Goal: Information Seeking & Learning: Learn about a topic

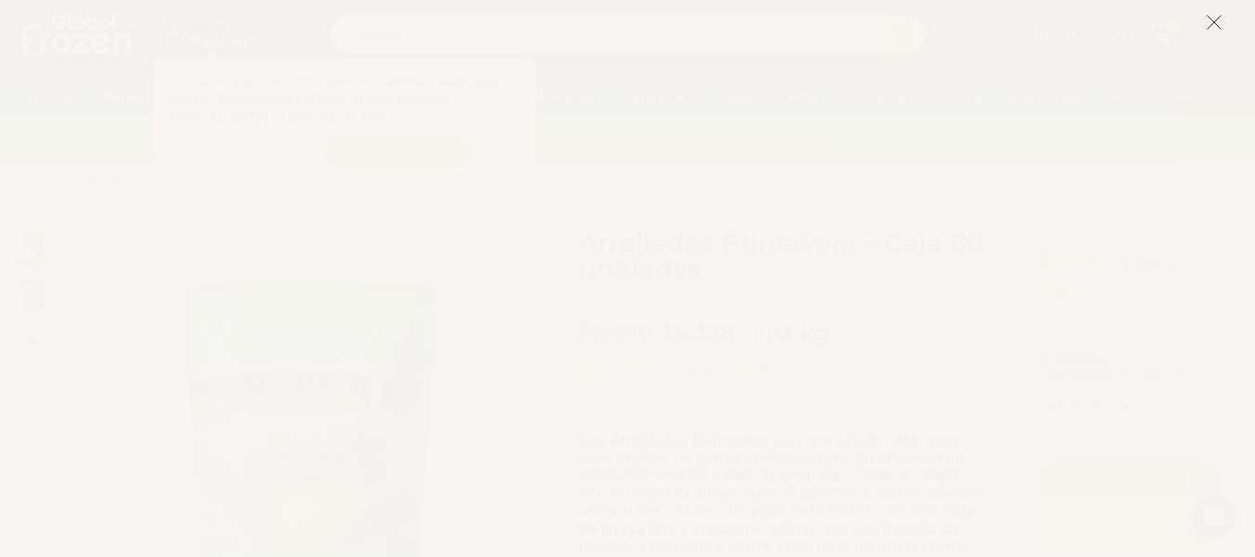
click at [1208, 17] on icon at bounding box center [1214, 22] width 17 height 17
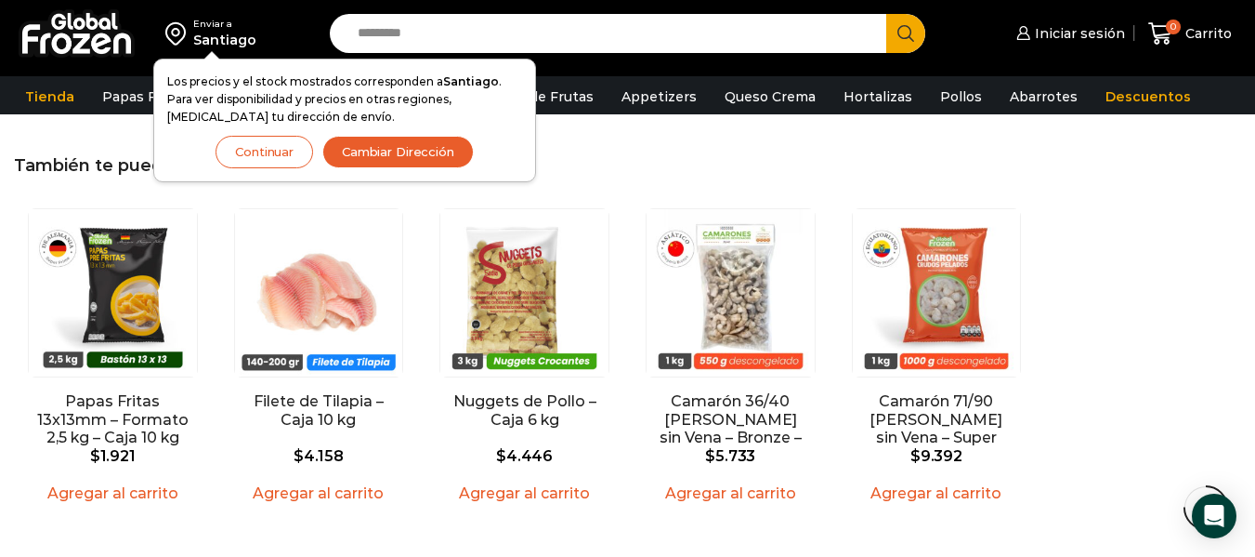
scroll to position [1488, 0]
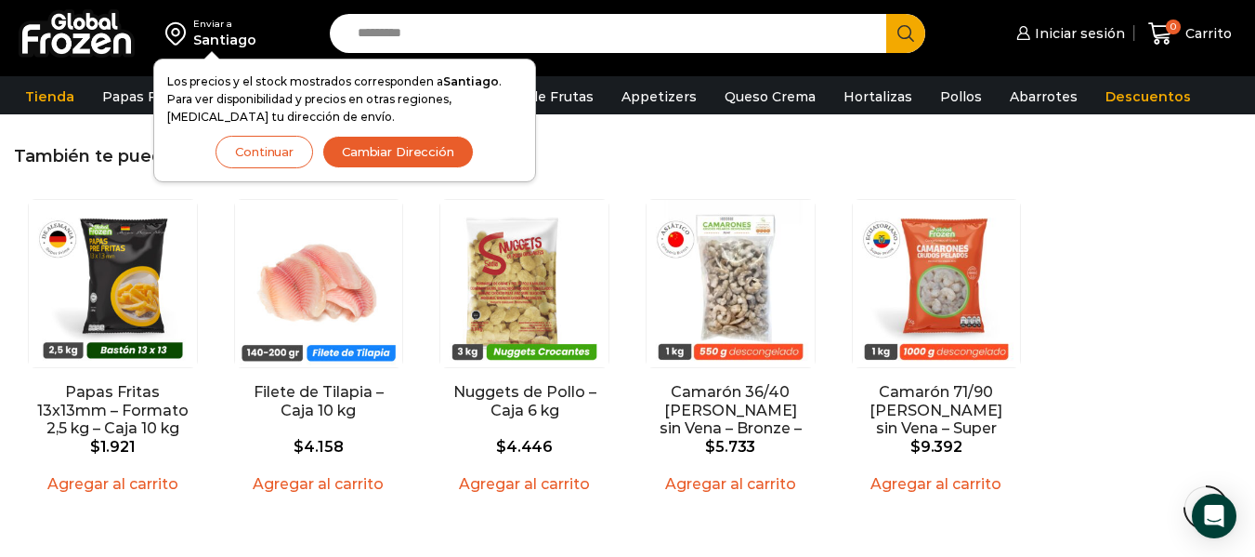
click at [281, 146] on button "Continuar" at bounding box center [265, 152] width 98 height 33
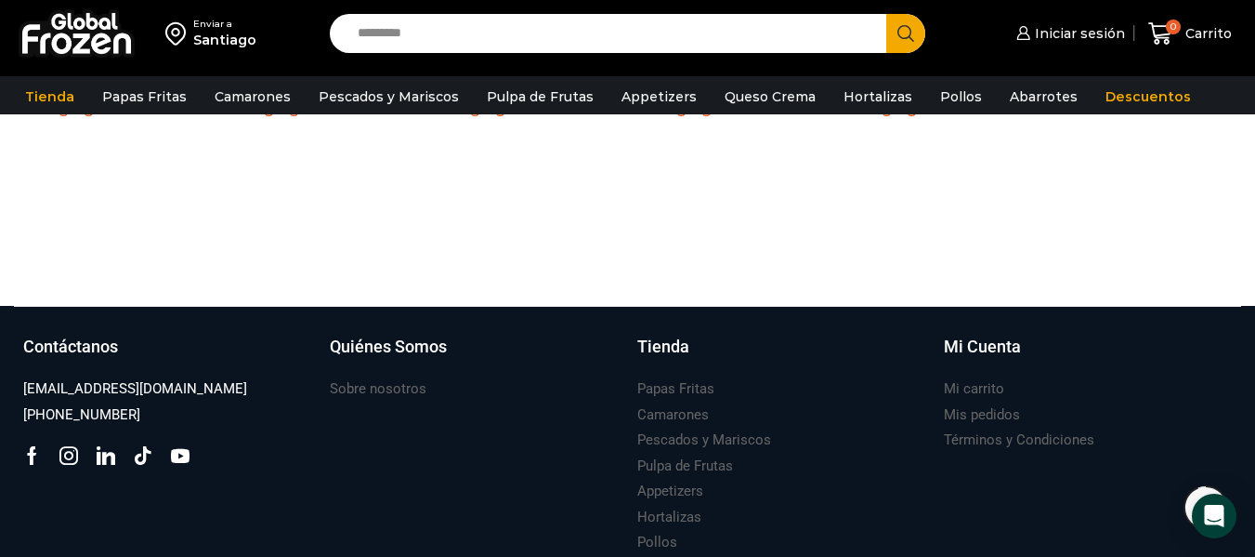
scroll to position [1858, 0]
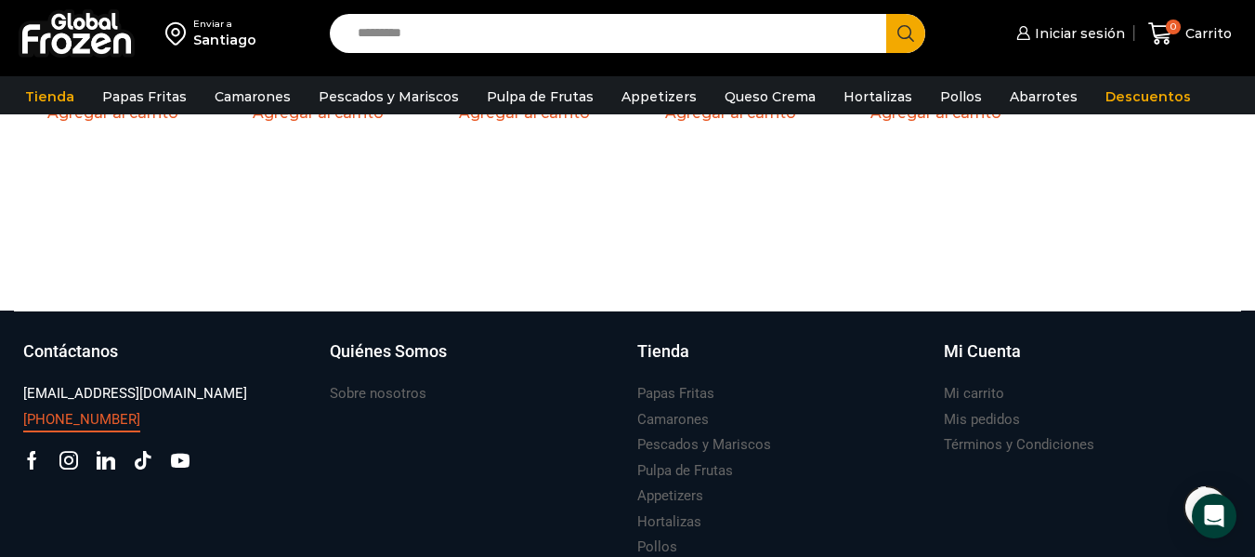
click at [107, 410] on h3 "[PHONE_NUMBER]" at bounding box center [81, 420] width 117 height 20
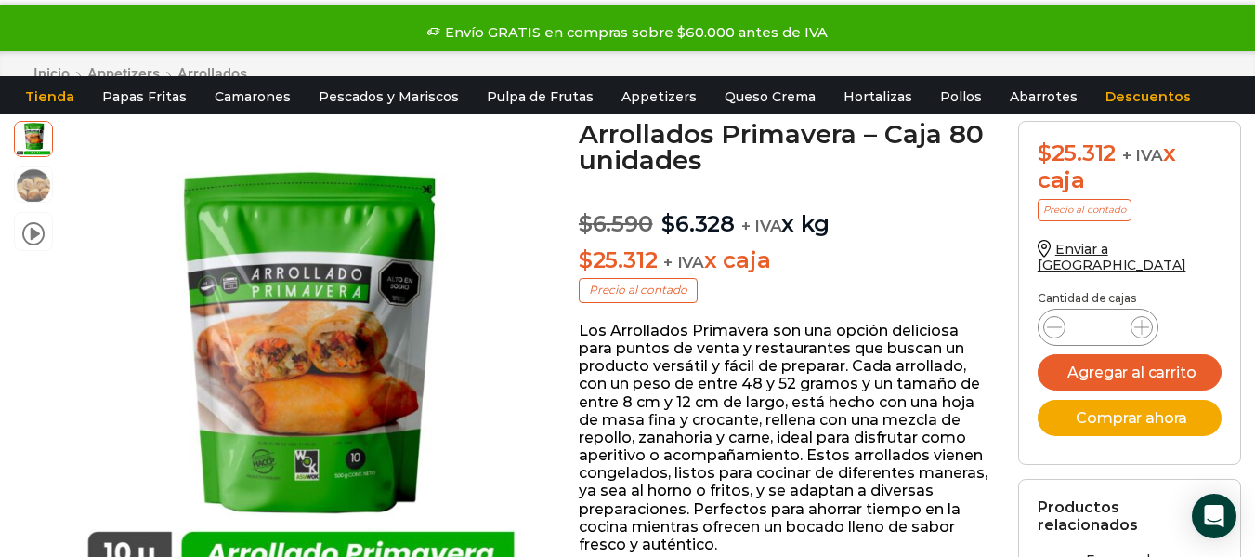
scroll to position [0, 0]
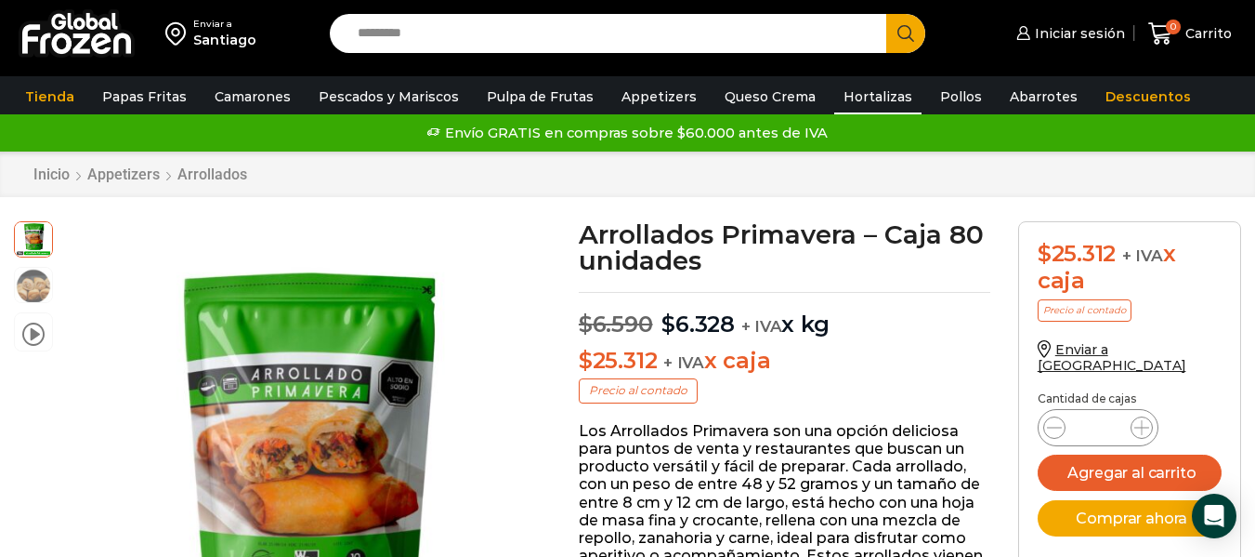
click at [867, 85] on link "Hortalizas" at bounding box center [877, 96] width 87 height 35
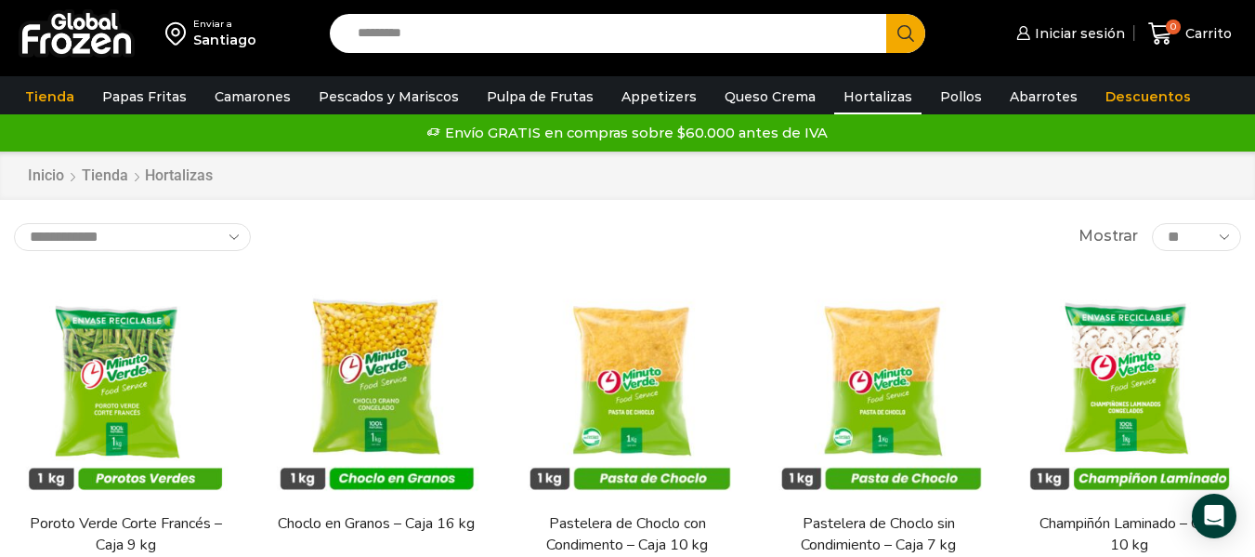
click at [185, 245] on select "**********" at bounding box center [132, 237] width 237 height 28
click at [405, 223] on div "**********" at bounding box center [628, 237] width 1228 height 28
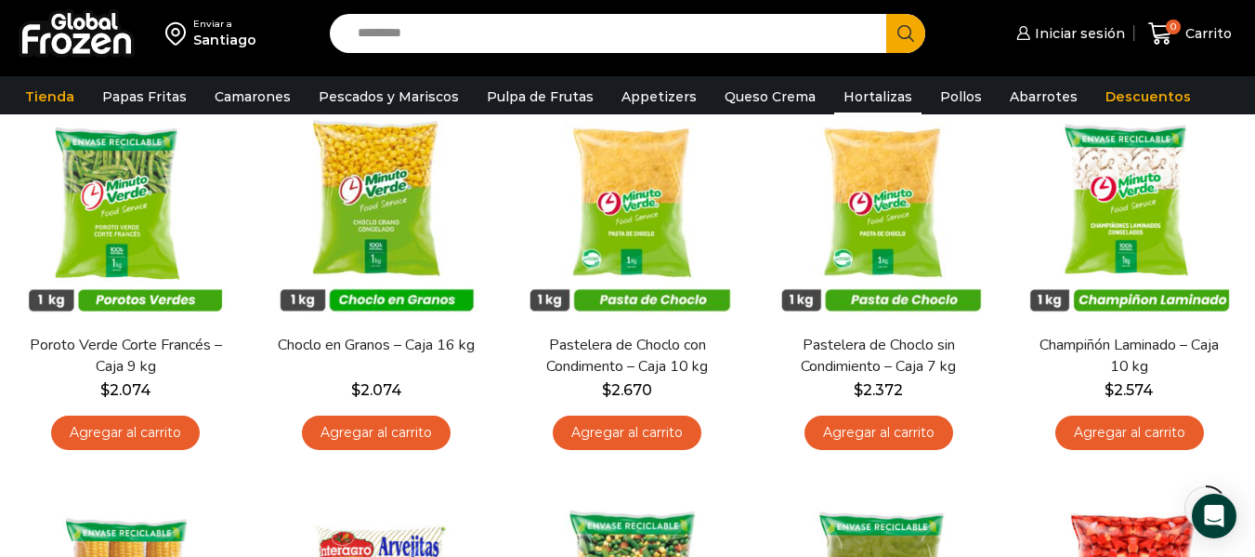
scroll to position [191, 0]
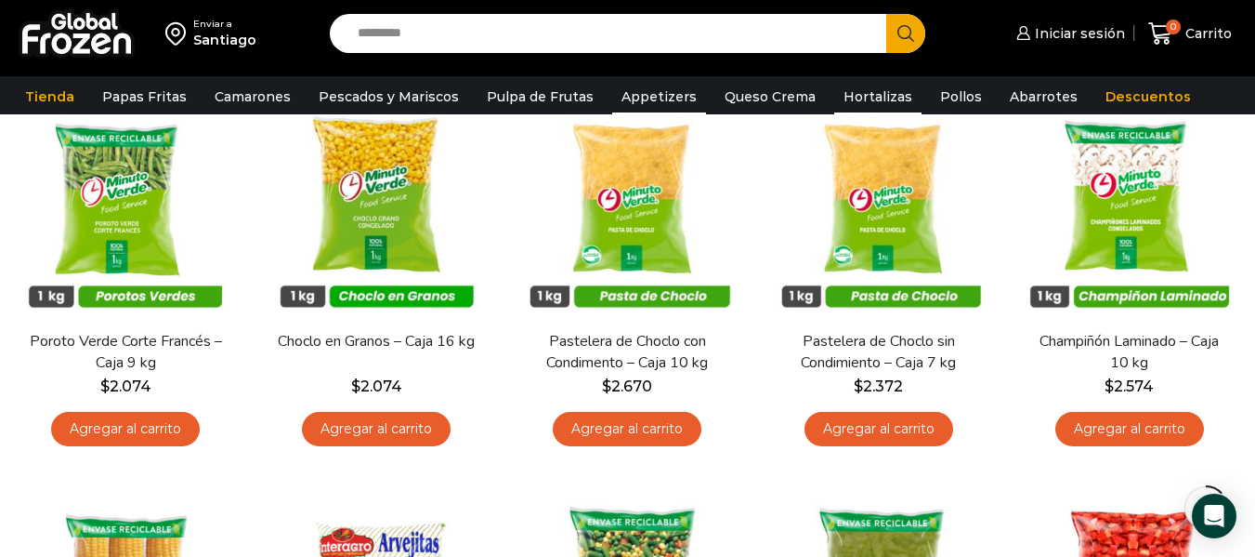
click at [631, 100] on link "Appetizers" at bounding box center [659, 96] width 94 height 35
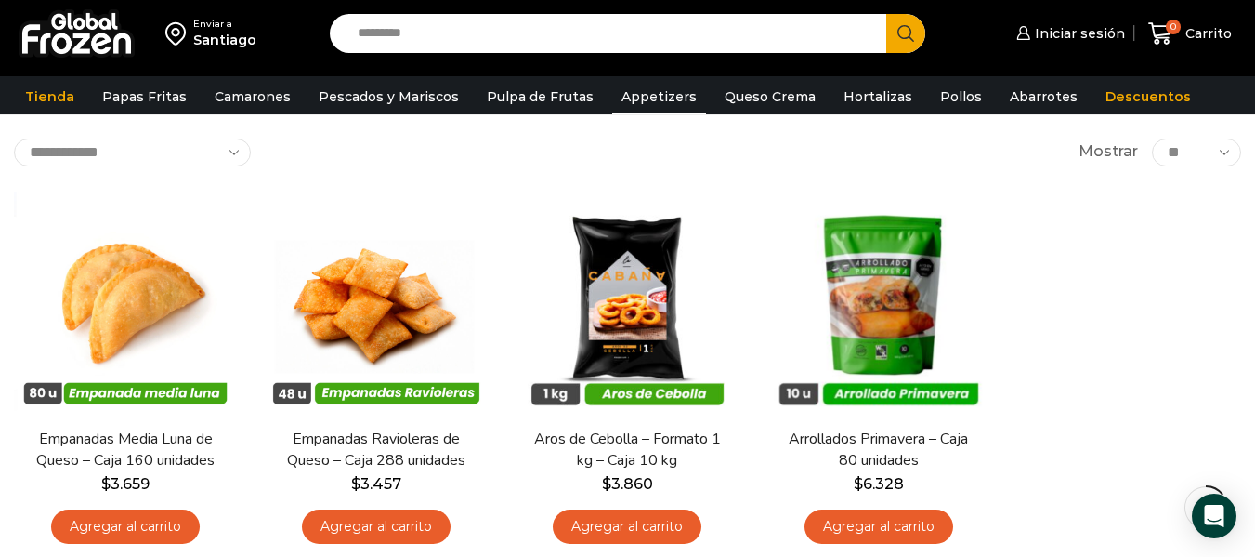
scroll to position [97, 0]
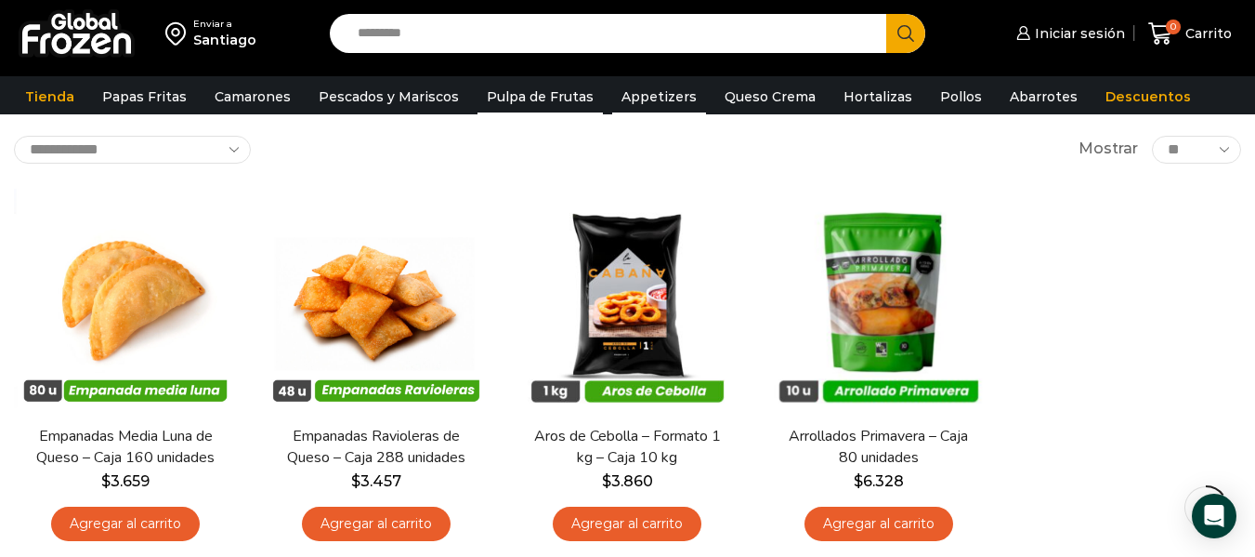
click at [534, 102] on link "Pulpa de Frutas" at bounding box center [540, 96] width 125 height 35
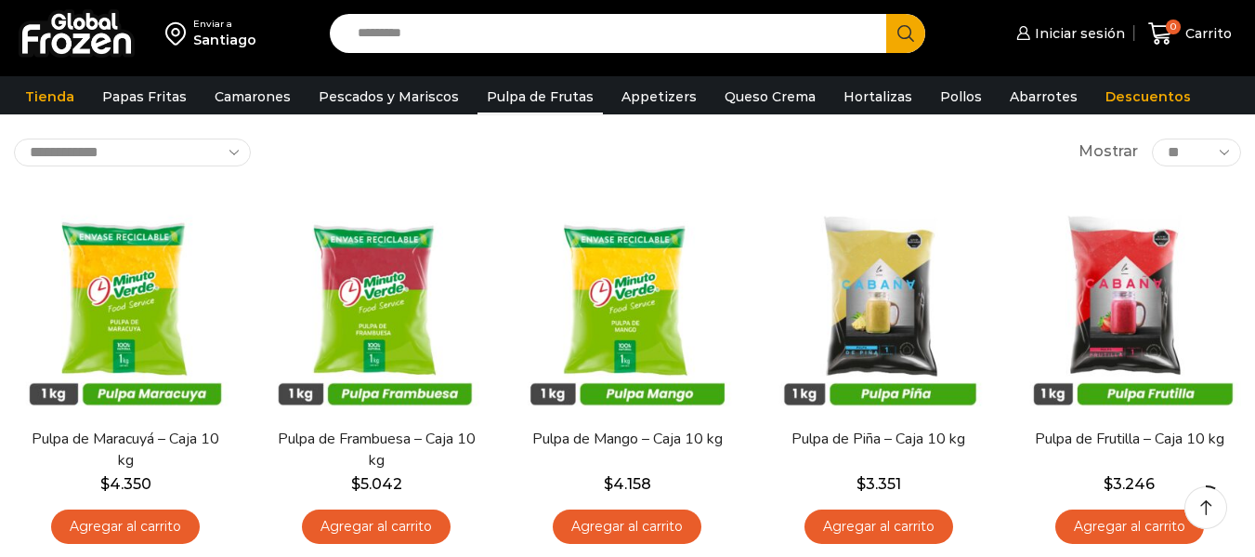
scroll to position [122, 0]
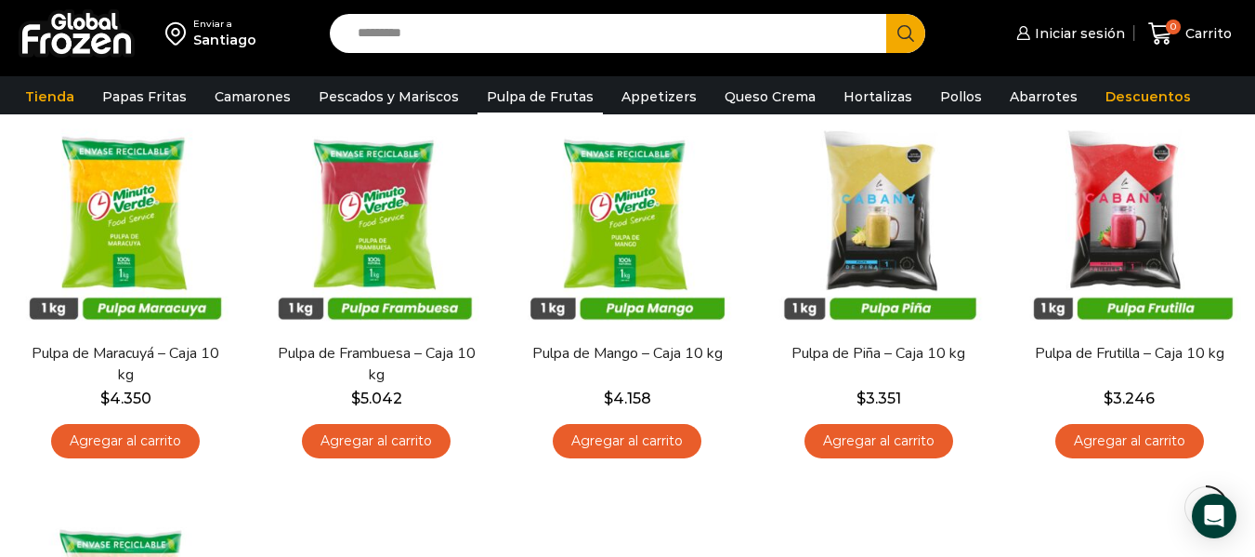
drag, startPoint x: 1268, startPoint y: 83, endPoint x: 1268, endPoint y: 146, distance: 63.2
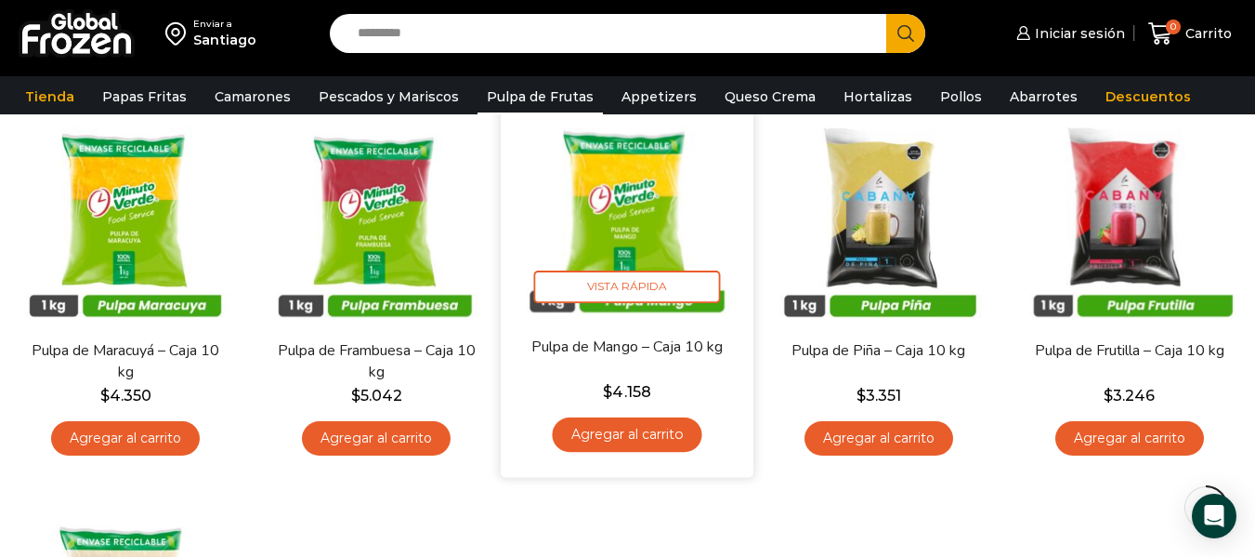
click at [598, 230] on img at bounding box center [628, 209] width 225 height 225
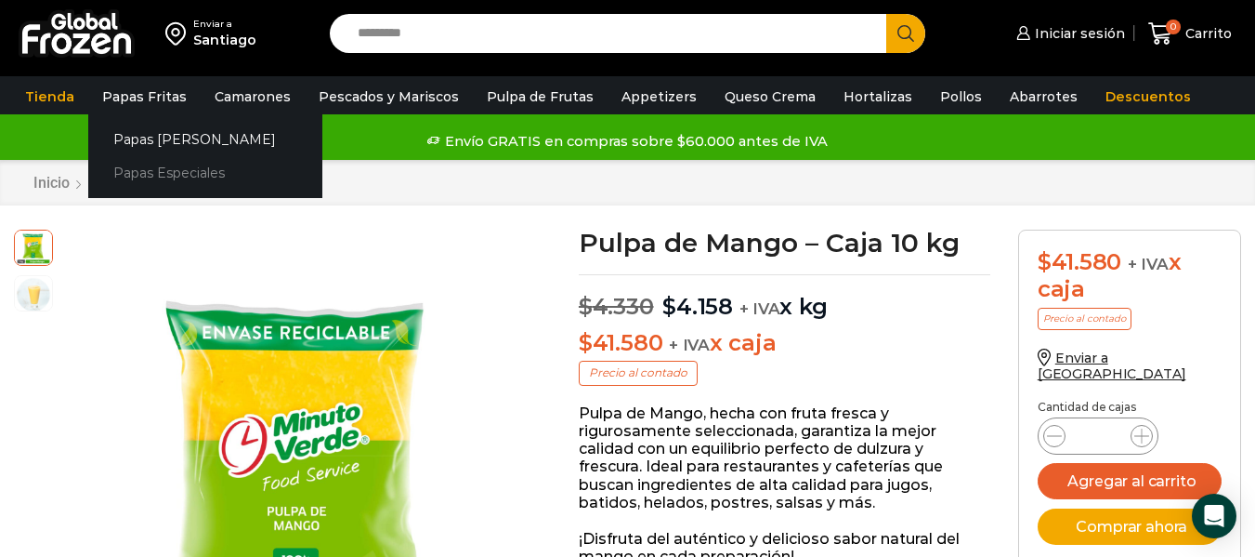
click at [161, 170] on link "Papas Especiales" at bounding box center [205, 173] width 234 height 34
